Goal: Task Accomplishment & Management: Use online tool/utility

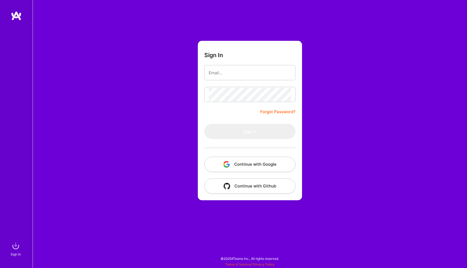
type input "[EMAIL_ADDRESS][DOMAIN_NAME]"
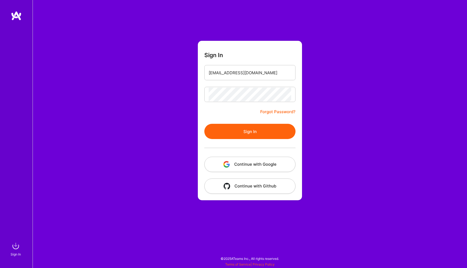
click at [258, 130] on button "Sign In" at bounding box center [250, 131] width 91 height 15
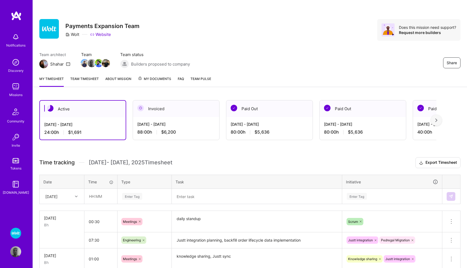
click at [17, 86] on img at bounding box center [15, 86] width 11 height 11
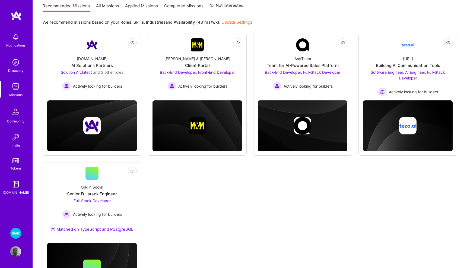
scroll to position [61, 0]
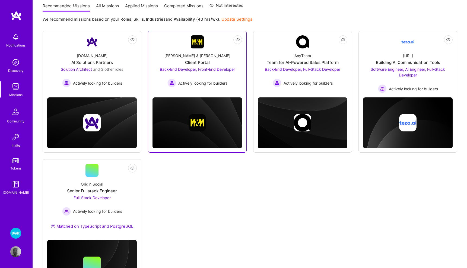
click at [177, 70] on span "Back-End Developer, Front-End Developer" at bounding box center [197, 69] width 75 height 5
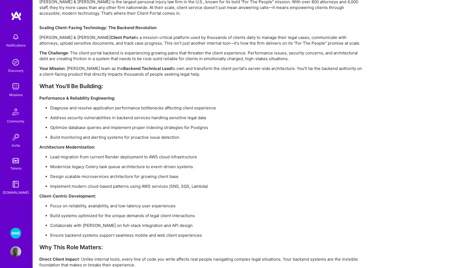
scroll to position [632, 0]
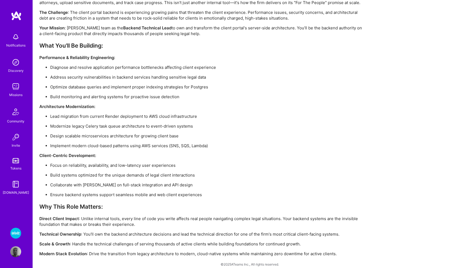
click at [14, 228] on img at bounding box center [15, 232] width 11 height 11
